Goal: Obtain resource: Download file/media

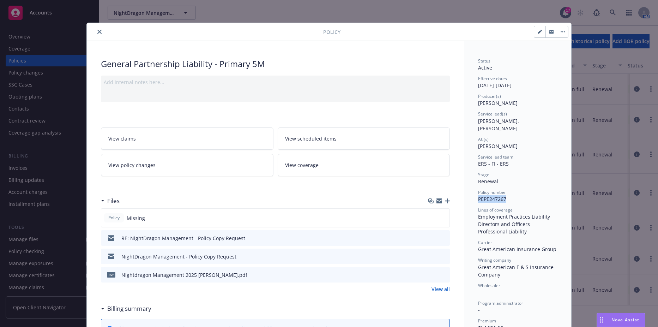
scroll to position [141, 0]
click at [442, 274] on icon "preview file" at bounding box center [443, 274] width 6 height 5
